Goal: Navigation & Orientation: Go to known website

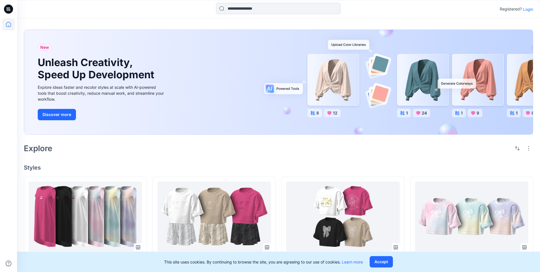
click at [527, 9] on p "Login" at bounding box center [528, 9] width 10 height 6
